Goal: Check status

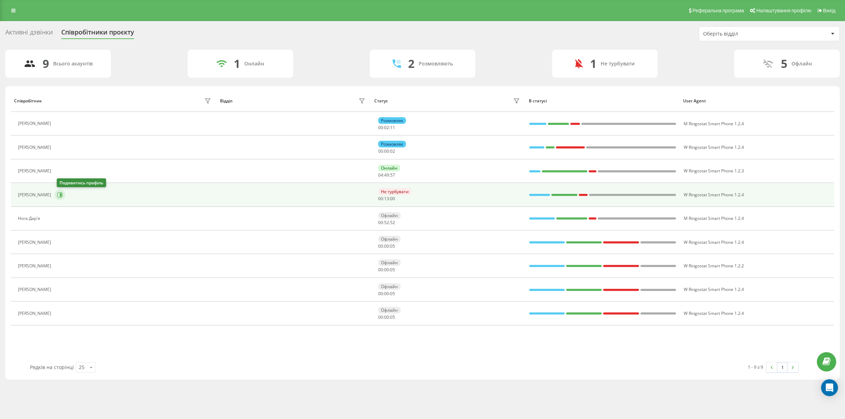
click at [60, 192] on button at bounding box center [60, 195] width 11 height 11
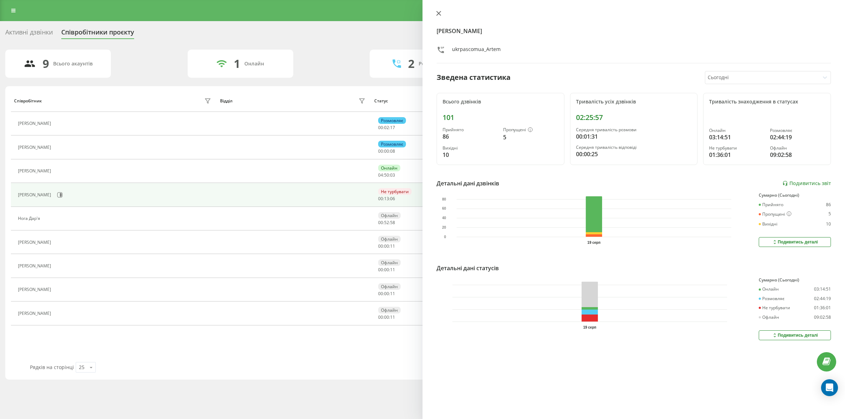
click at [441, 12] on icon at bounding box center [438, 13] width 5 height 5
